Goal: Find contact information: Find contact information

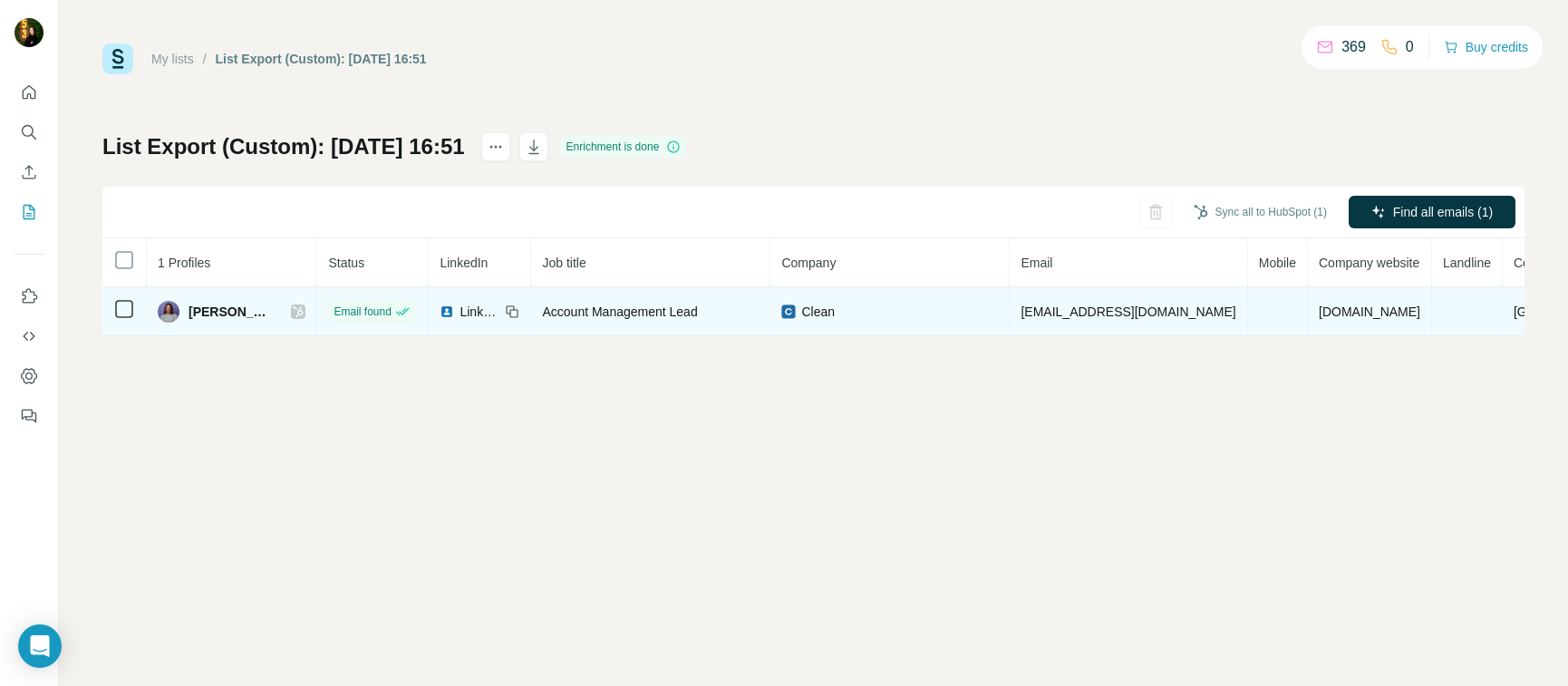
click at [293, 313] on icon at bounding box center [298, 312] width 11 height 15
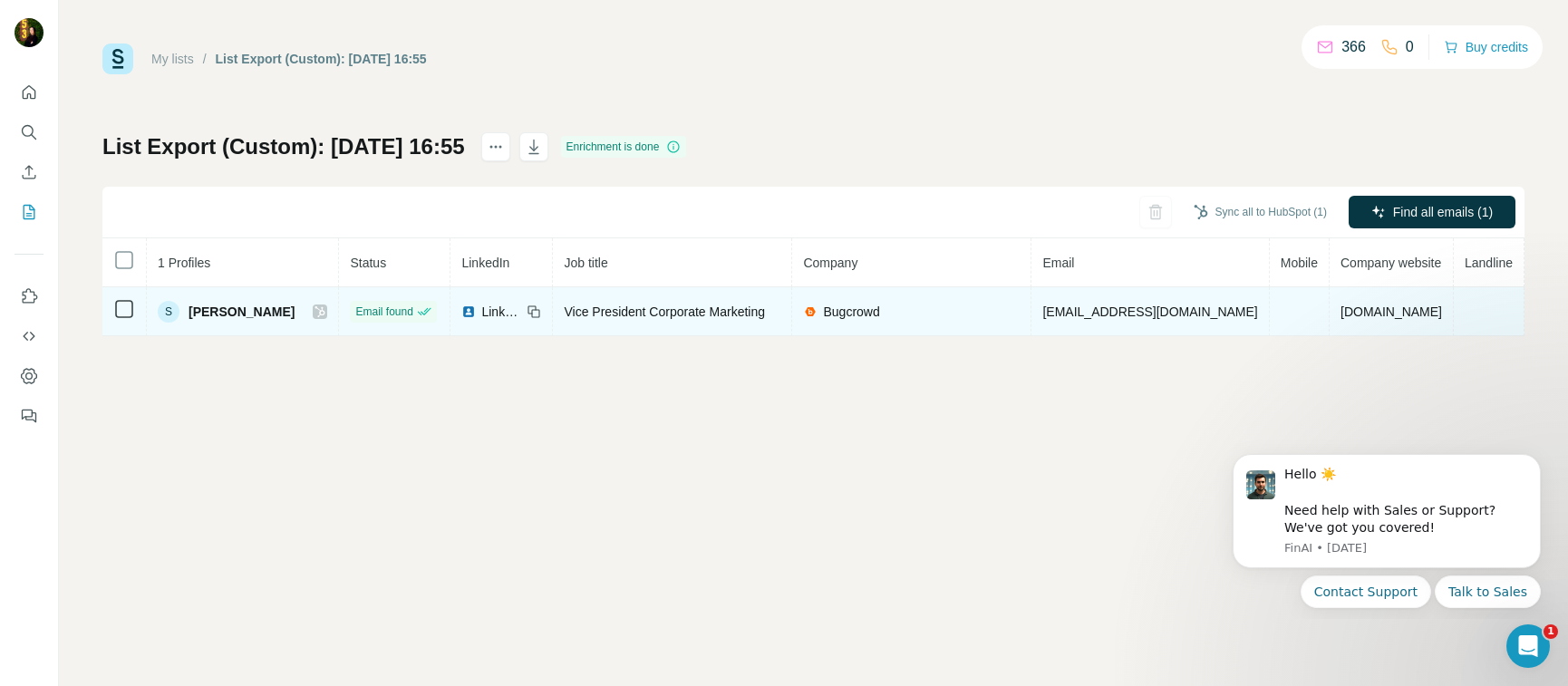
click at [326, 314] on icon at bounding box center [320, 312] width 11 height 15
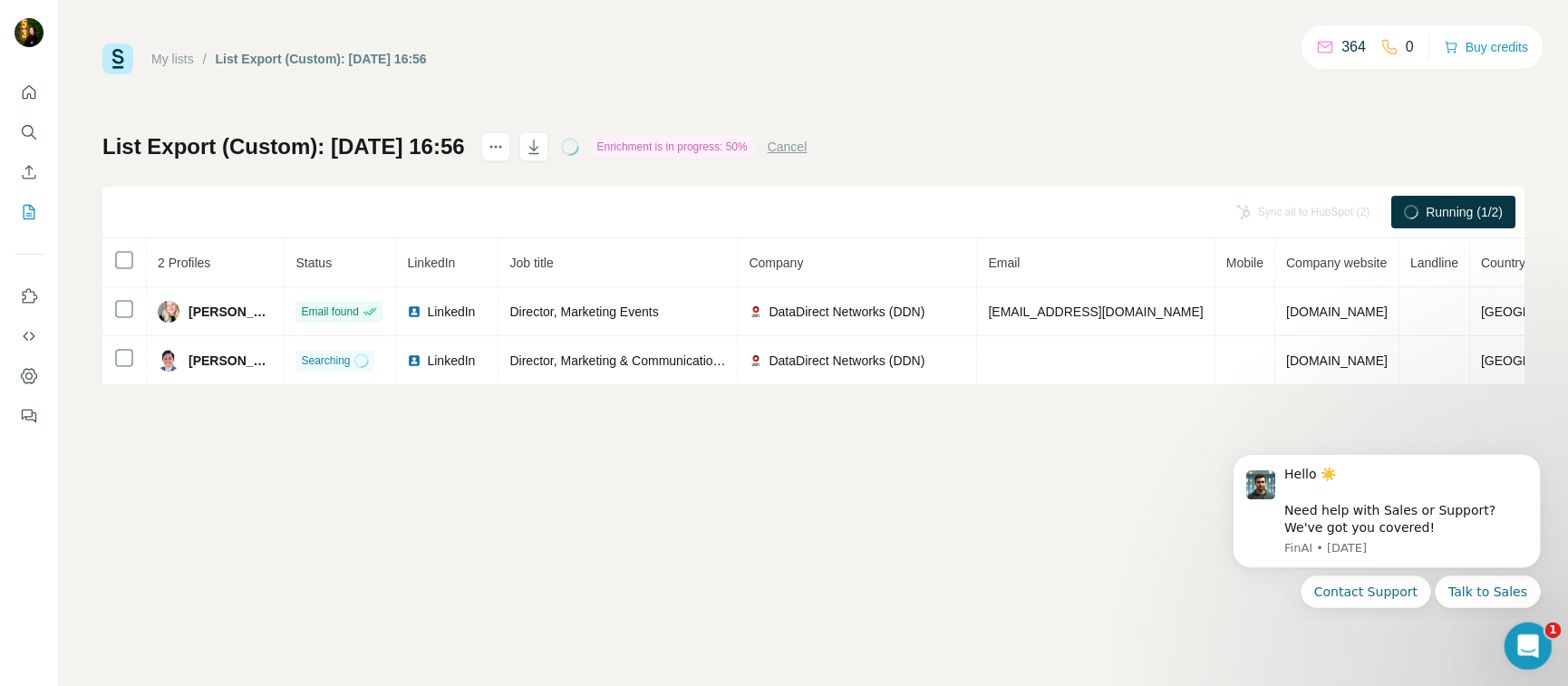
click at [1534, 636] on icon "Open Intercom Messenger" at bounding box center [1526, 644] width 30 height 30
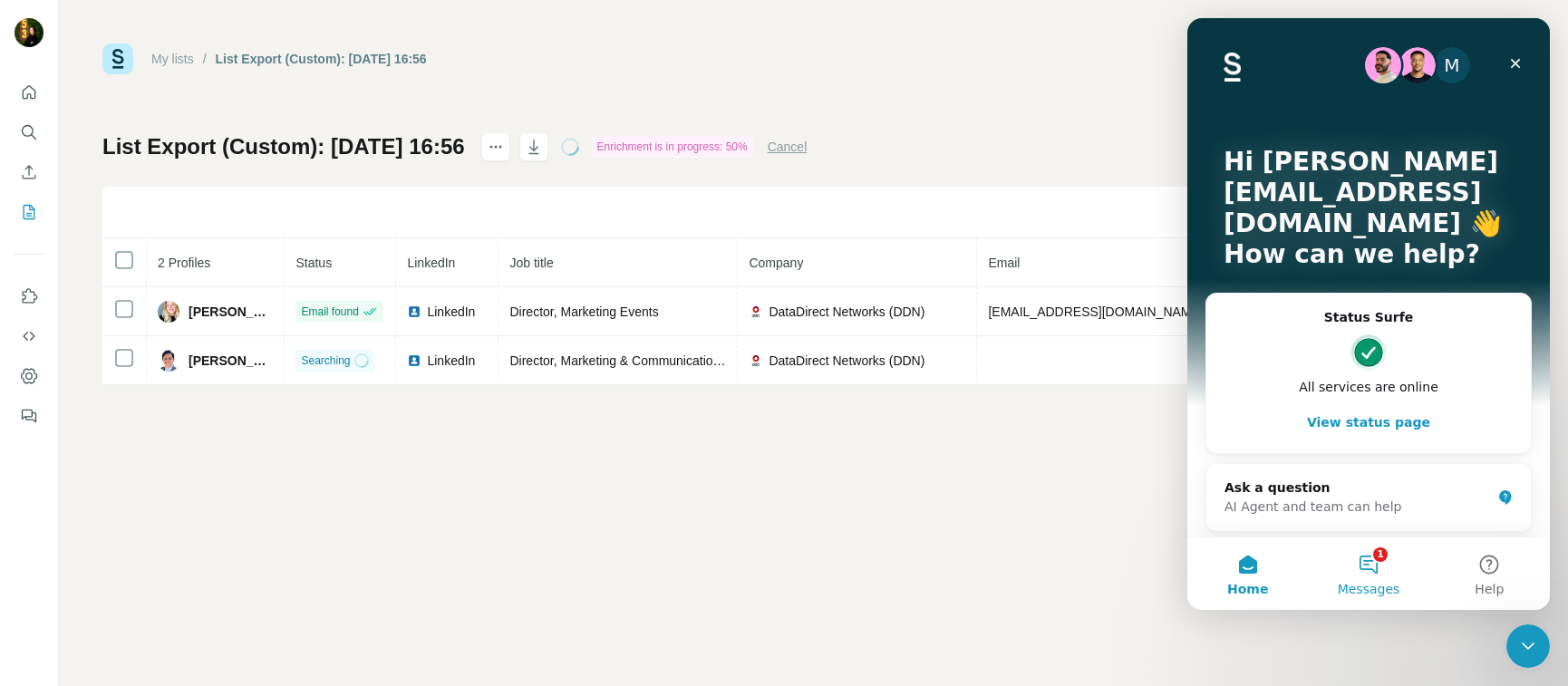
click at [1384, 570] on button "1 Messages" at bounding box center [1368, 573] width 120 height 72
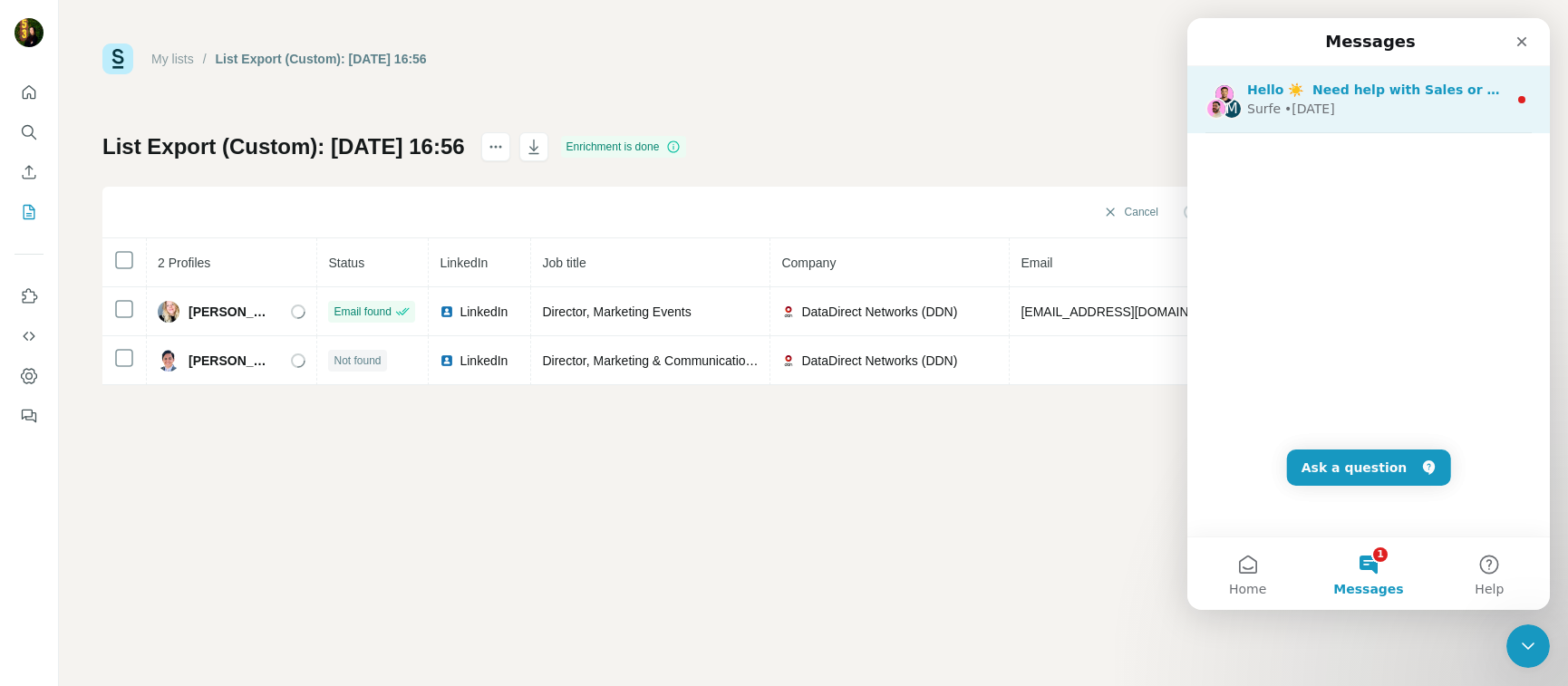
click at [1431, 102] on div "Surfe • 4d ago" at bounding box center [1377, 109] width 260 height 19
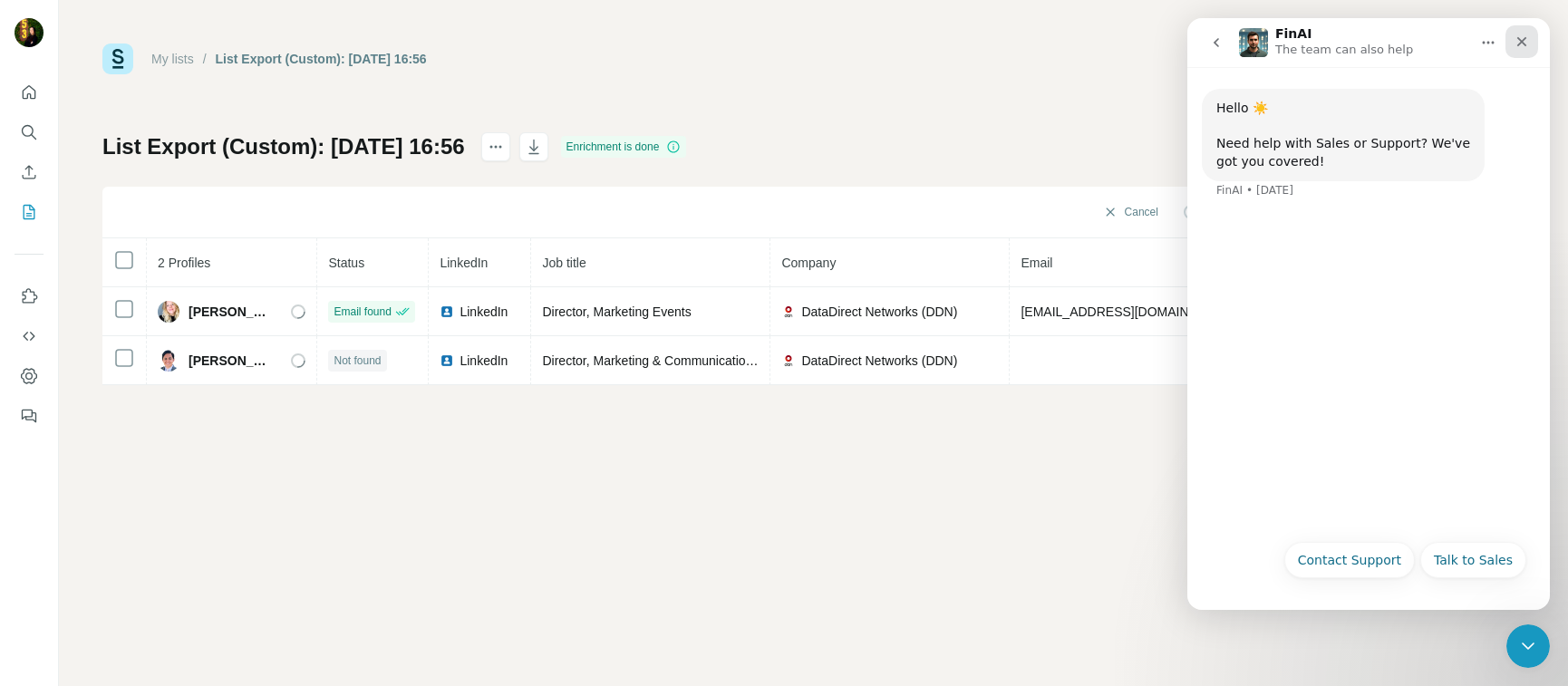
click at [1515, 45] on icon "Close" at bounding box center [1522, 42] width 15 height 15
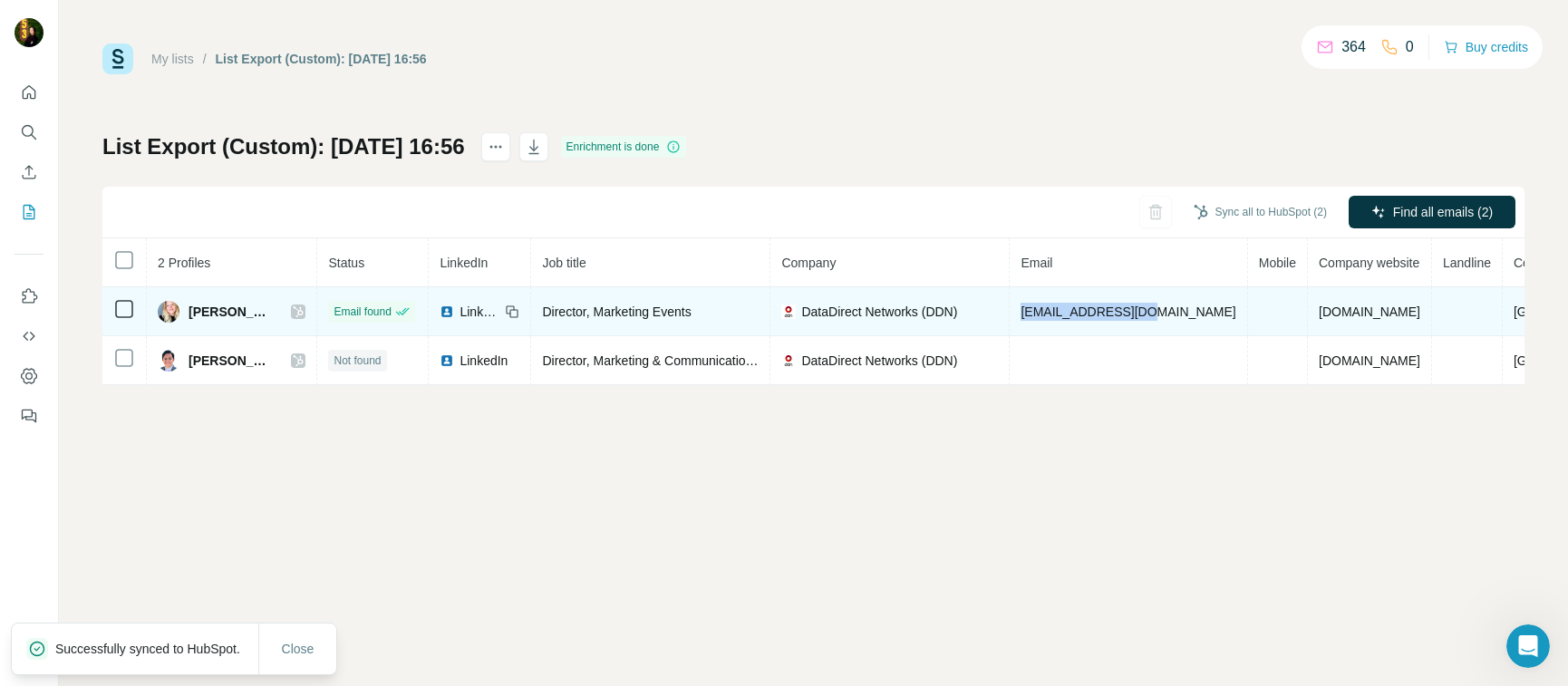
drag, startPoint x: 1009, startPoint y: 313, endPoint x: 1138, endPoint y: 311, distance: 129.0
click at [1138, 311] on span "cskupinsky@ddn.com" at bounding box center [1128, 312] width 215 height 15
copy span "cskupinsky@ddn.com"
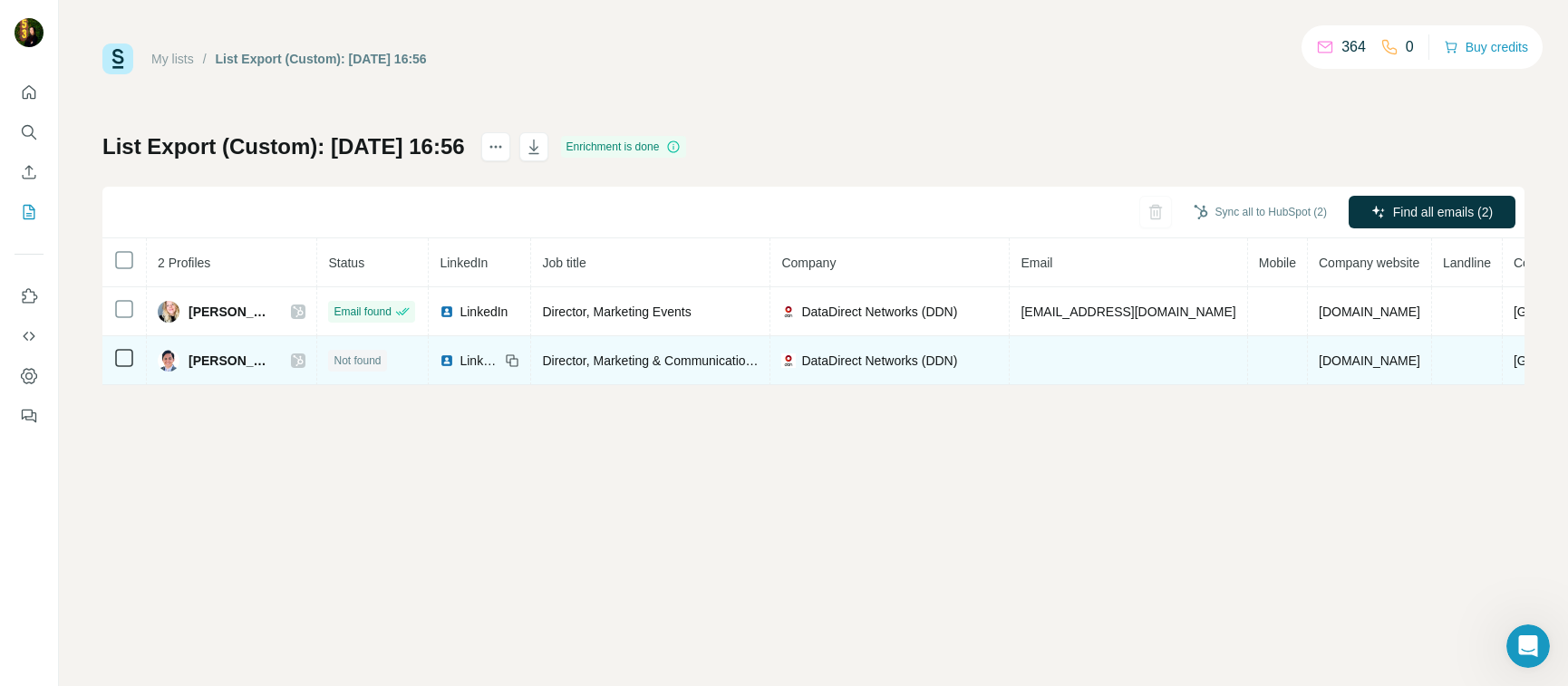
click at [293, 357] on icon at bounding box center [298, 361] width 11 height 15
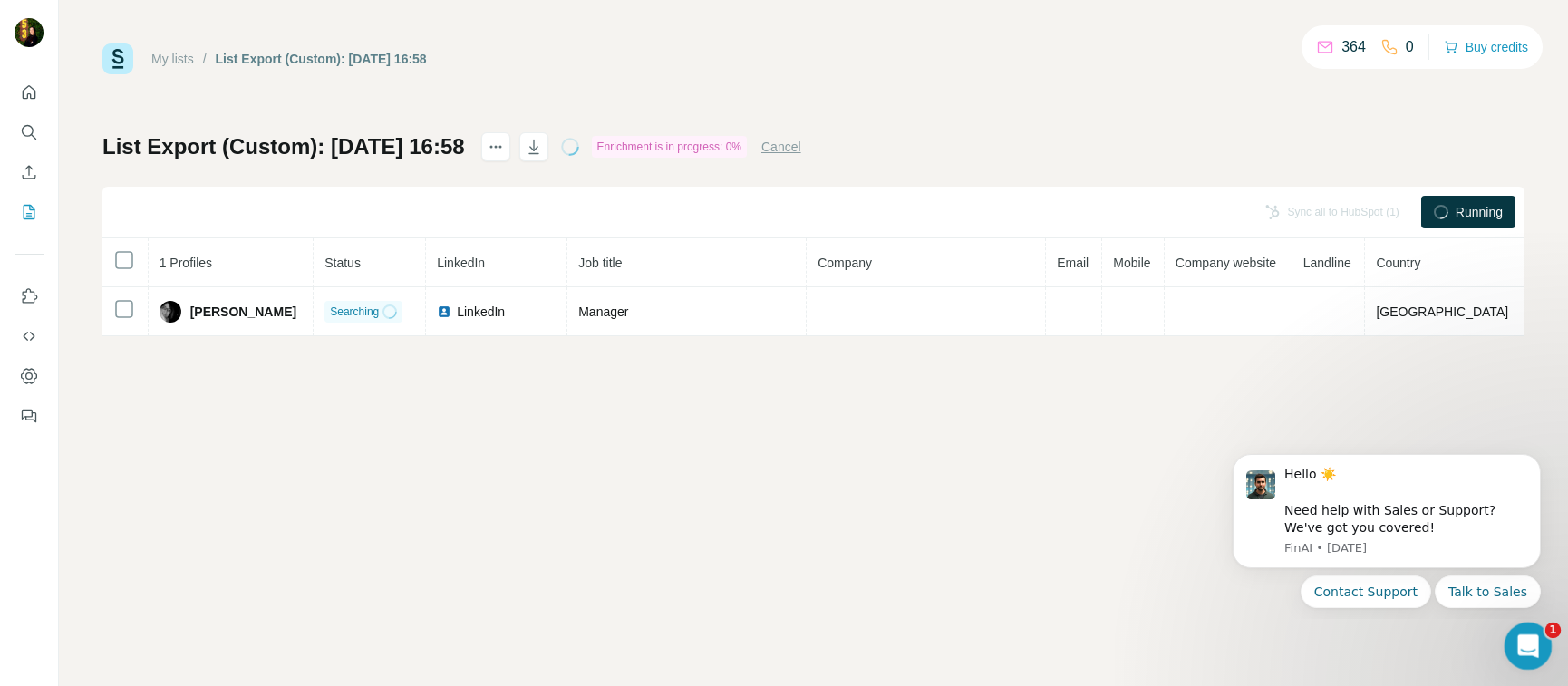
click at [1519, 642] on icon "Open Intercom Messenger" at bounding box center [1526, 644] width 30 height 30
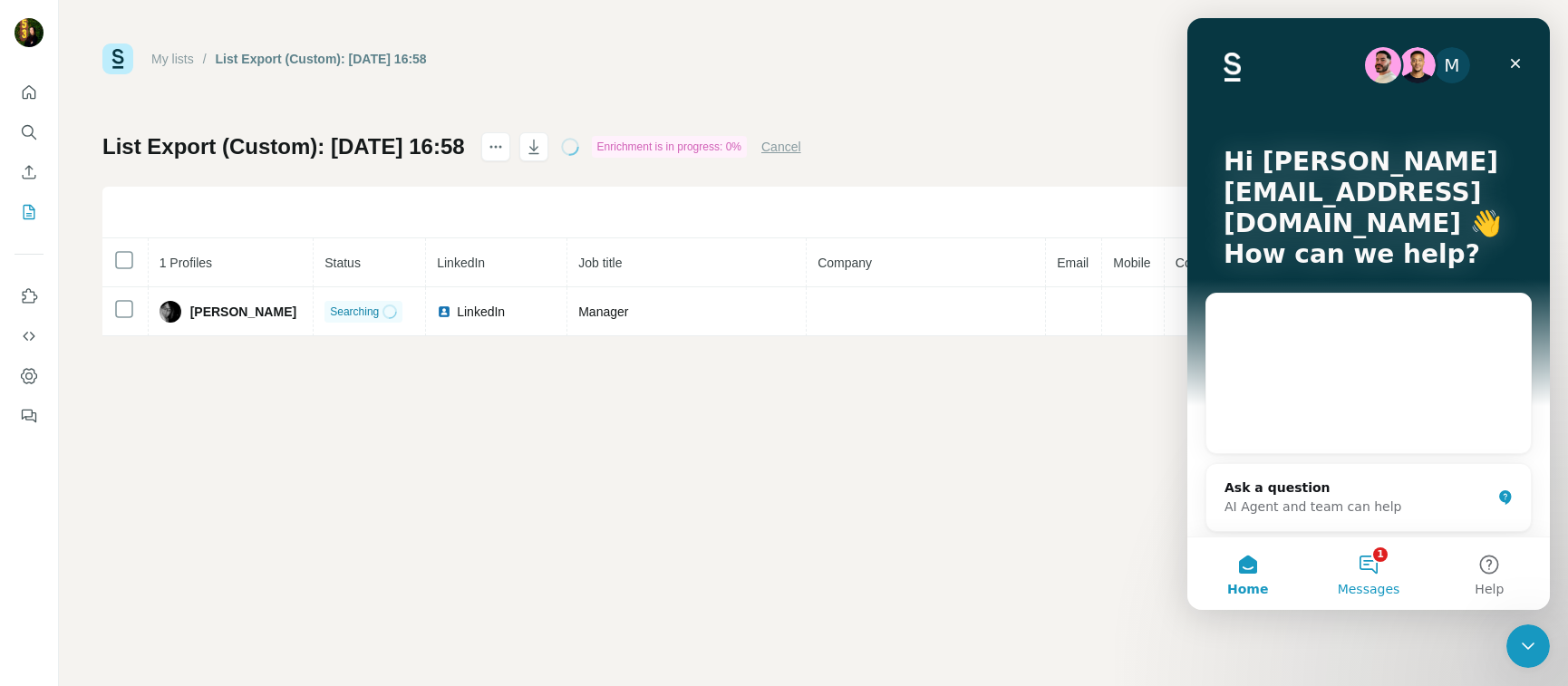
click at [1353, 592] on span "Messages" at bounding box center [1369, 590] width 62 height 13
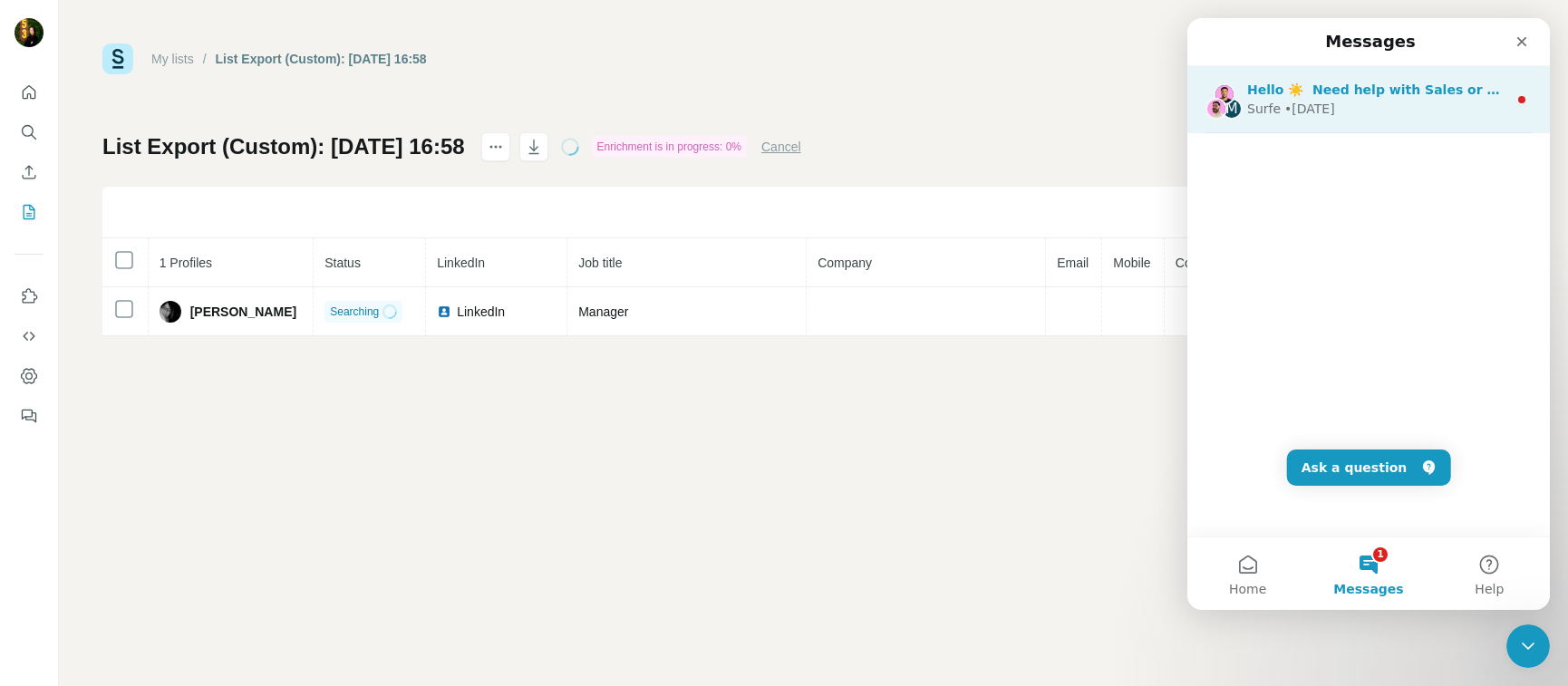
click at [1481, 95] on span "Hello ☀️ ​ Need help with Sales or Support? We've got you covered!" at bounding box center [1485, 90] width 478 height 15
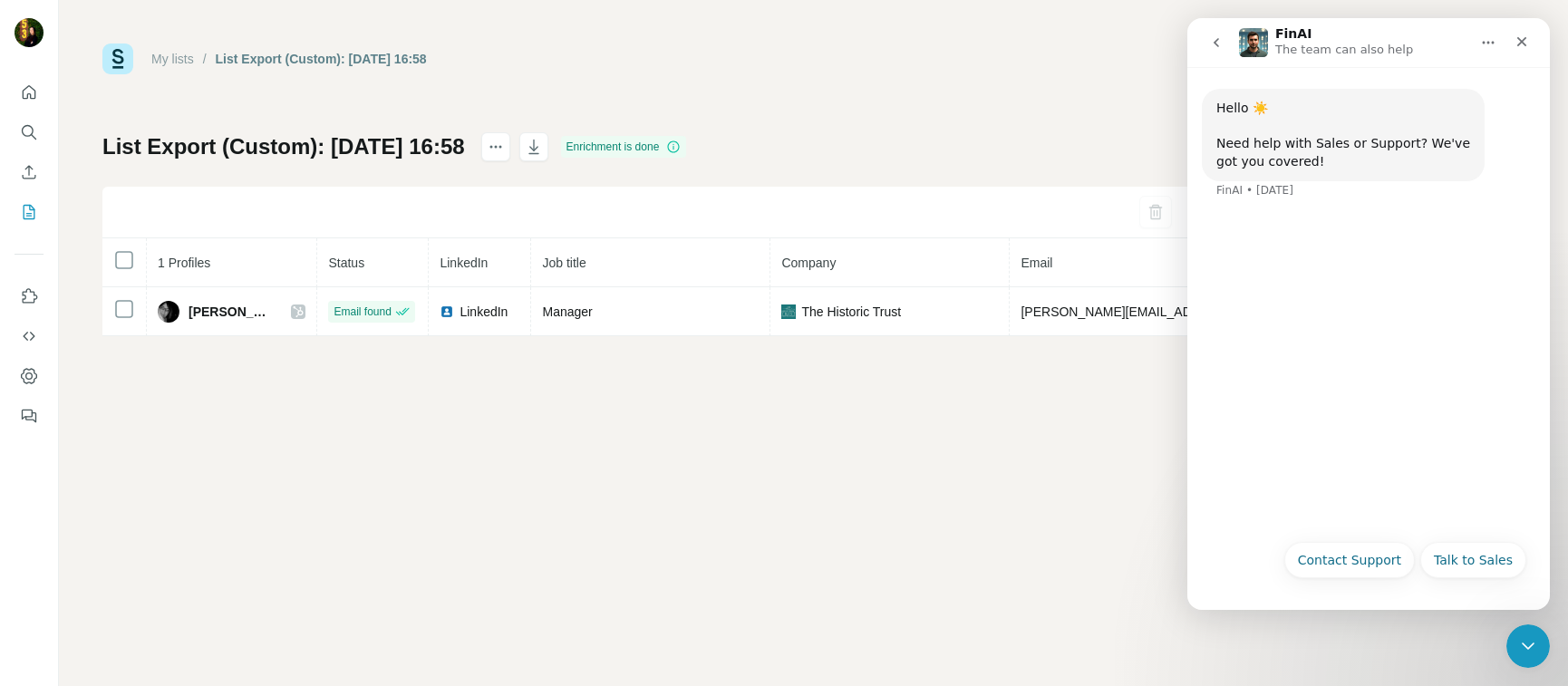
click at [1393, 125] on div "Hello ☀️ ​ Need help with Sales or Support? We've got you covered!" at bounding box center [1343, 135] width 254 height 71
click at [1523, 40] on icon "Close" at bounding box center [1522, 42] width 15 height 15
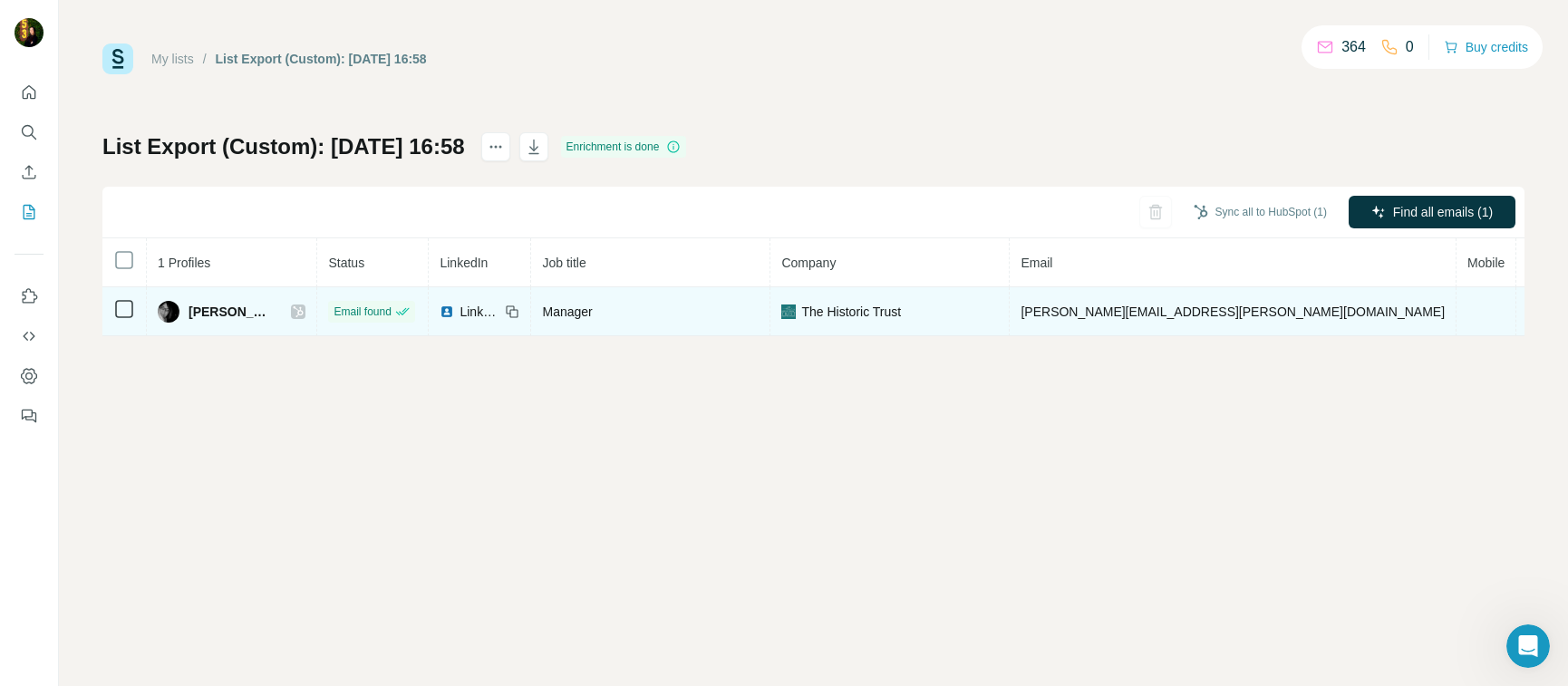
click at [293, 313] on icon at bounding box center [298, 312] width 11 height 15
